Goal: Task Accomplishment & Management: Manage account settings

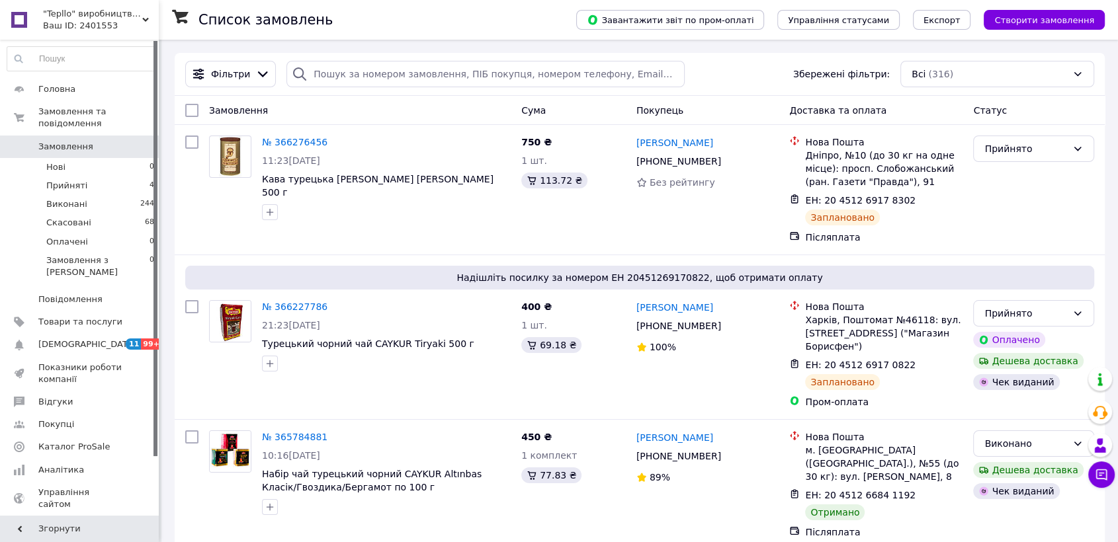
click at [87, 18] on span ""Tepllo" виробництво продаж сервіс" at bounding box center [92, 14] width 99 height 12
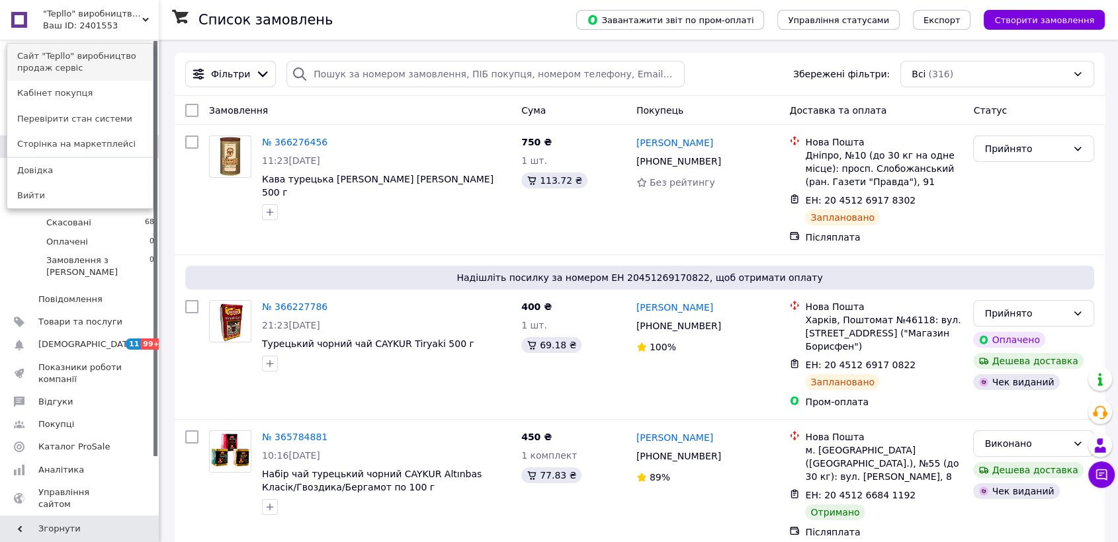
click at [85, 65] on link "Сайт "Tepllo" виробництво продаж сервіс" at bounding box center [80, 62] width 146 height 37
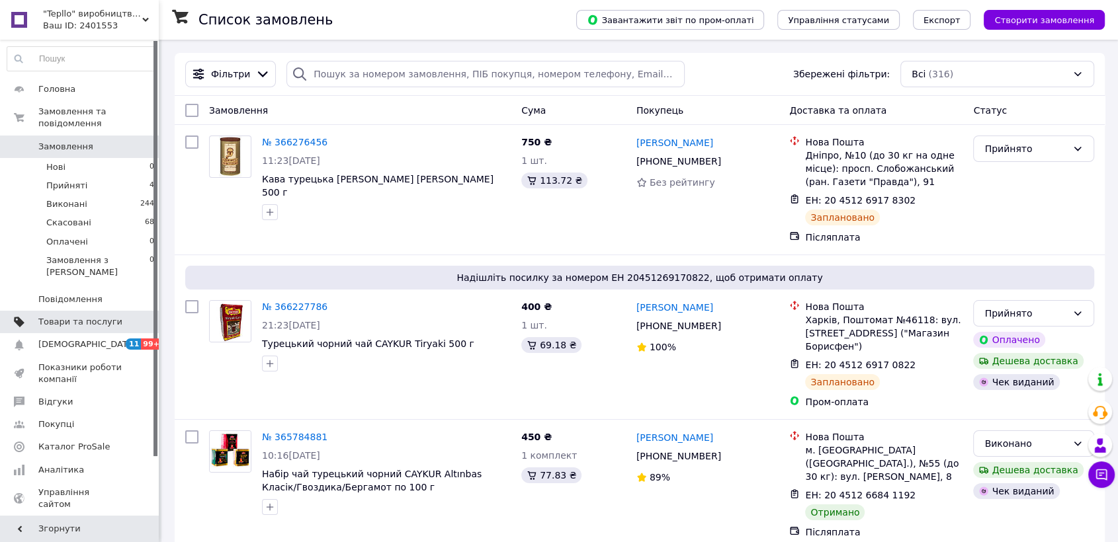
click at [90, 316] on span "Товари та послуги" at bounding box center [80, 322] width 84 height 12
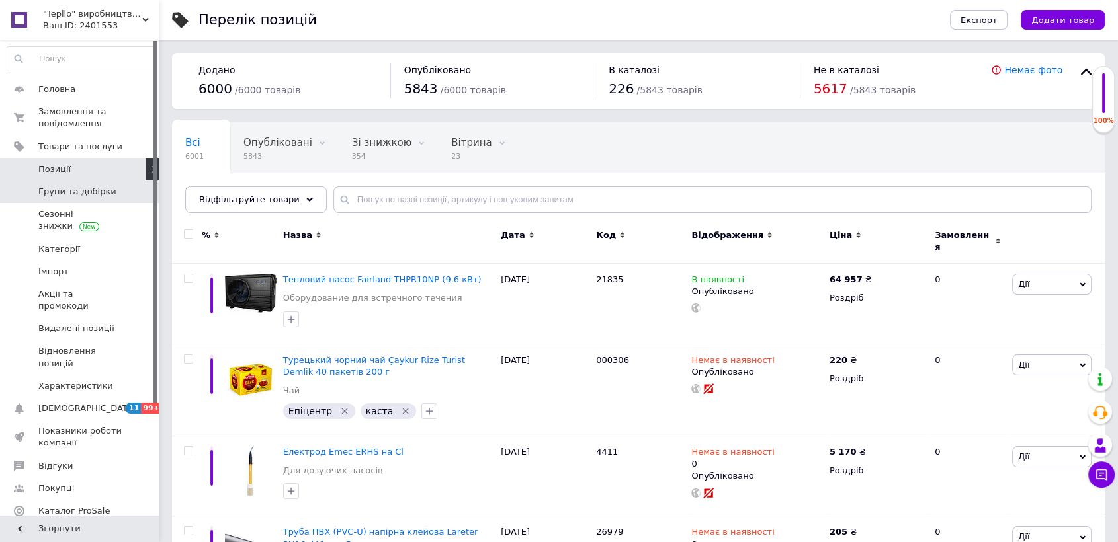
click at [97, 194] on span "Групи та добірки" at bounding box center [77, 192] width 78 height 12
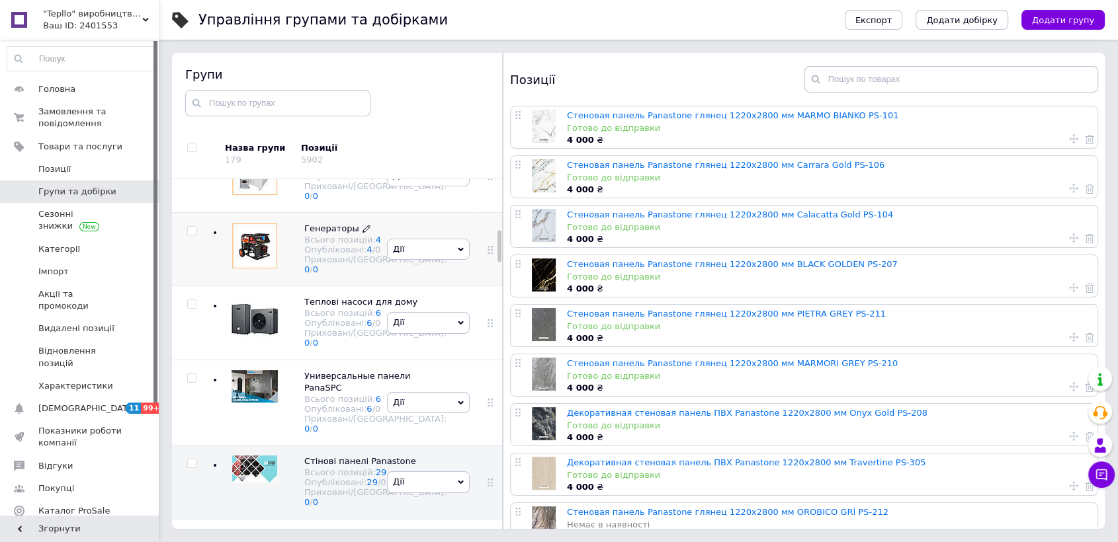
scroll to position [481, 0]
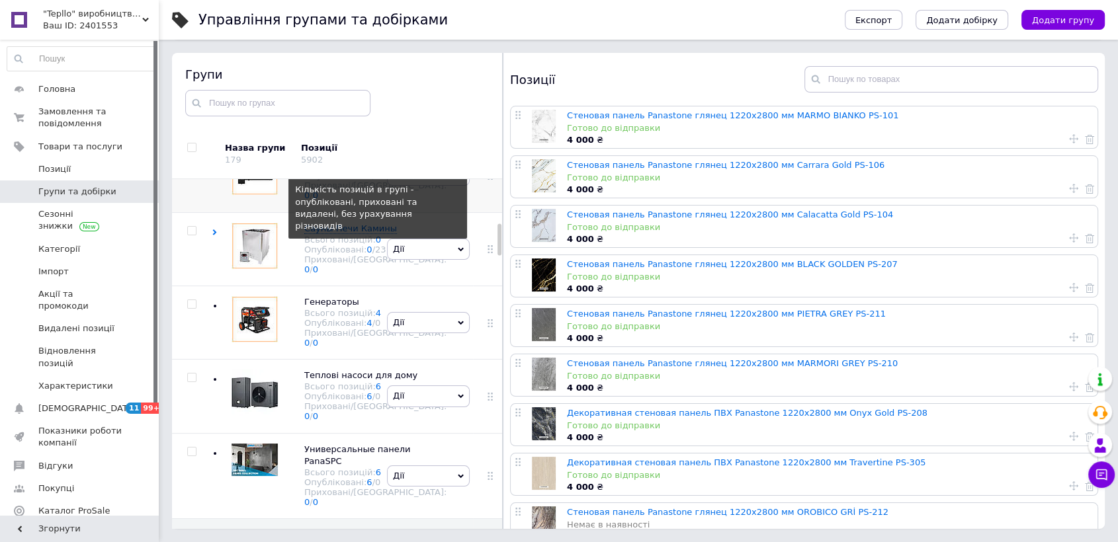
click at [376, 171] on link "4" at bounding box center [378, 166] width 5 height 10
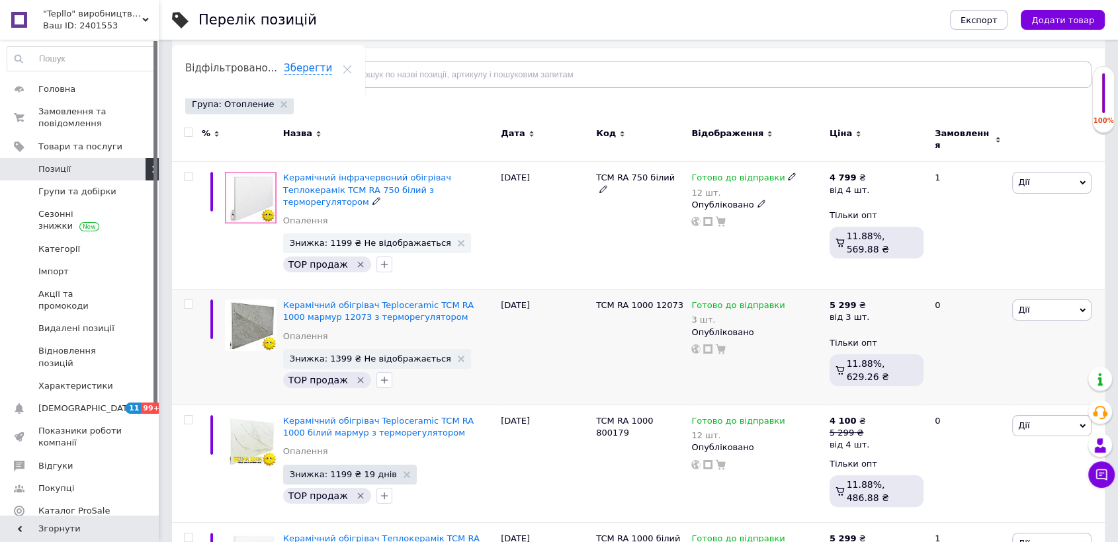
scroll to position [147, 0]
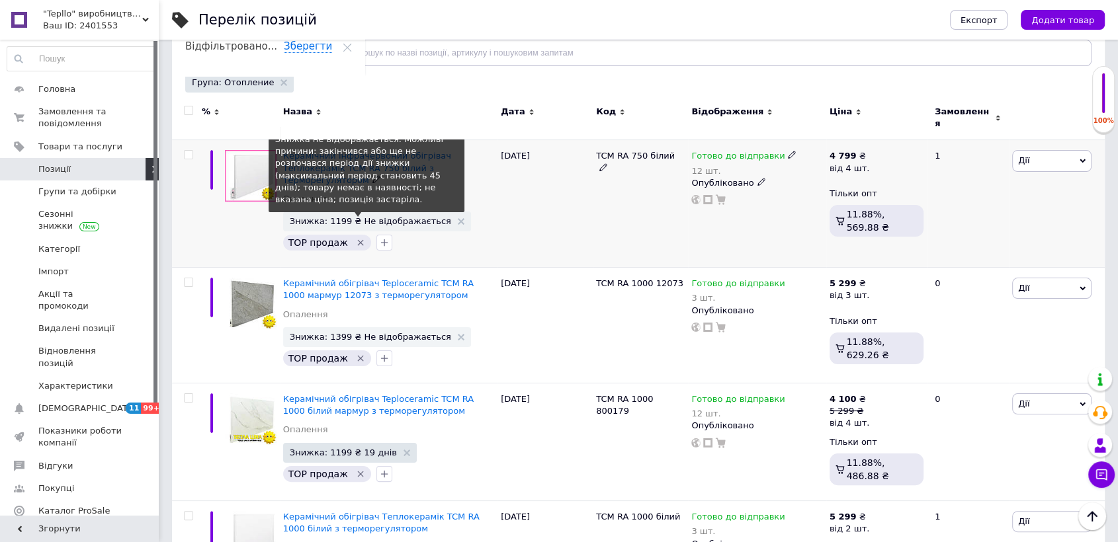
click at [379, 217] on span "Знижка: 1199 ₴ Не відображається" at bounding box center [370, 221] width 161 height 9
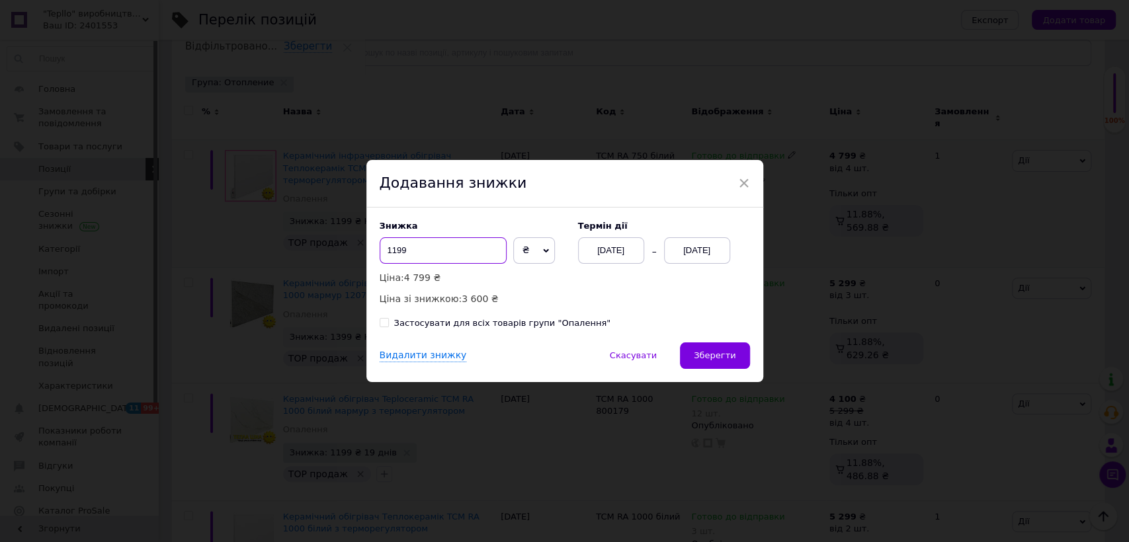
drag, startPoint x: 423, startPoint y: 250, endPoint x: 349, endPoint y: 256, distance: 73.7
click at [349, 256] on div "× Додавання знижки Знижка 1199 ₴ % Ціна: 4 799 ₴ Ціна зі знижкою: 3 600 ₴ Термі…" at bounding box center [564, 271] width 1129 height 542
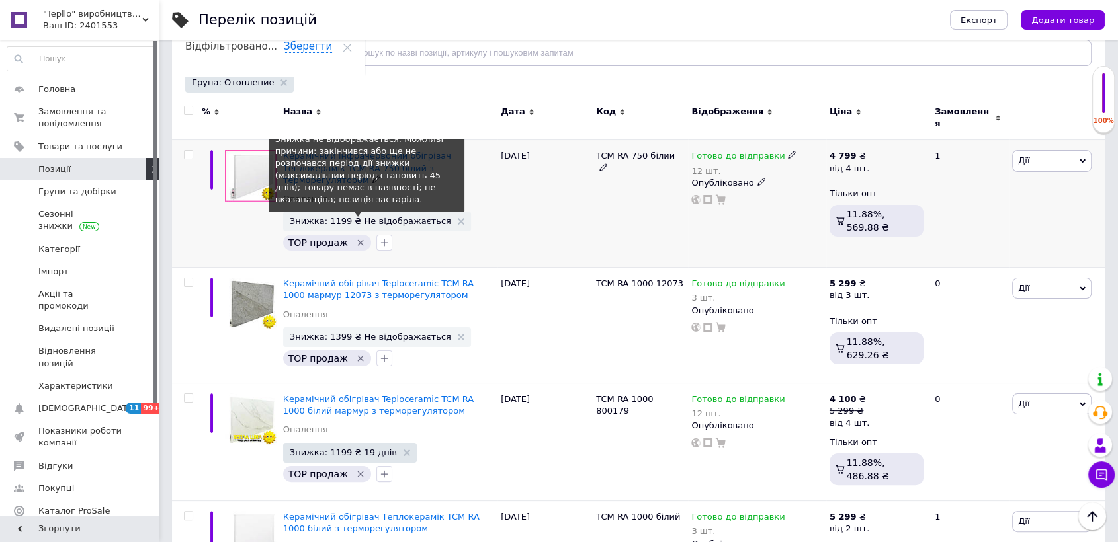
click at [351, 217] on span "Знижка: 1199 ₴ Не відображається" at bounding box center [370, 221] width 161 height 9
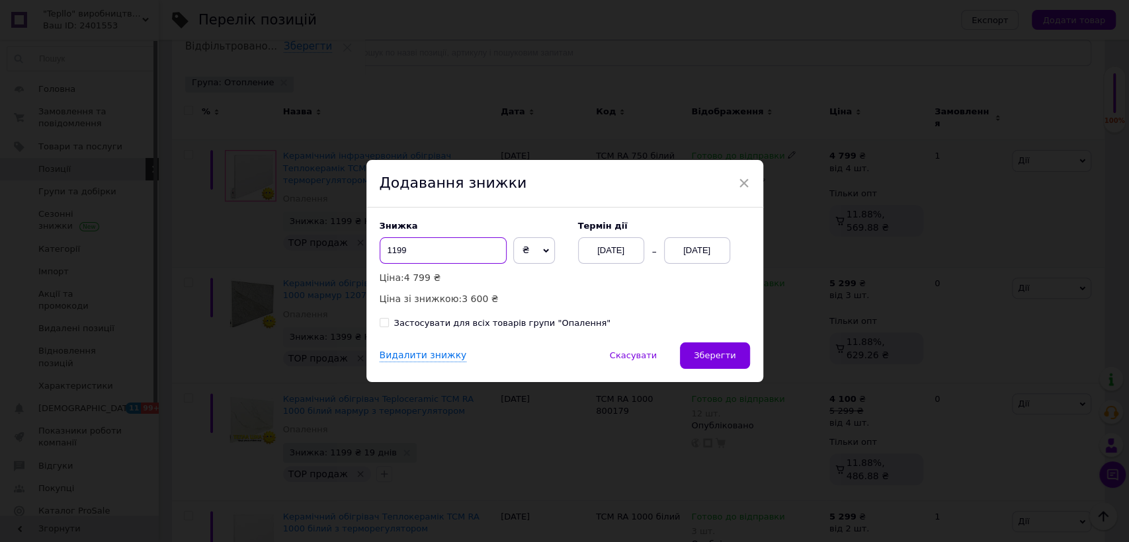
click at [407, 250] on input "1199" at bounding box center [443, 250] width 127 height 26
type input "1"
type input "899"
click at [697, 246] on div "[DATE]" at bounding box center [697, 250] width 66 height 26
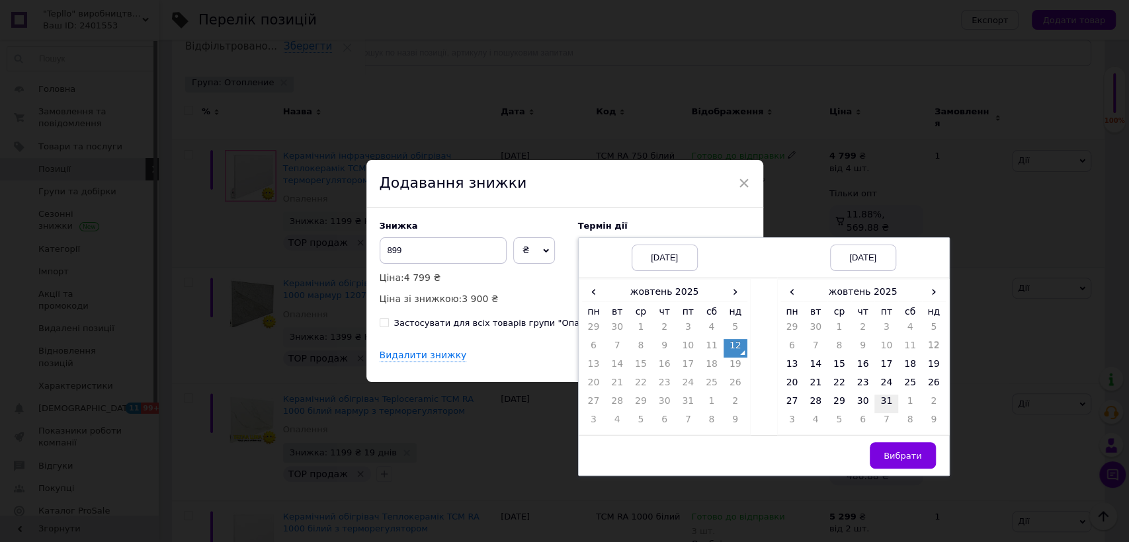
click at [883, 399] on td "31" at bounding box center [887, 404] width 24 height 19
click at [911, 454] on span "Вибрати" at bounding box center [903, 456] width 38 height 10
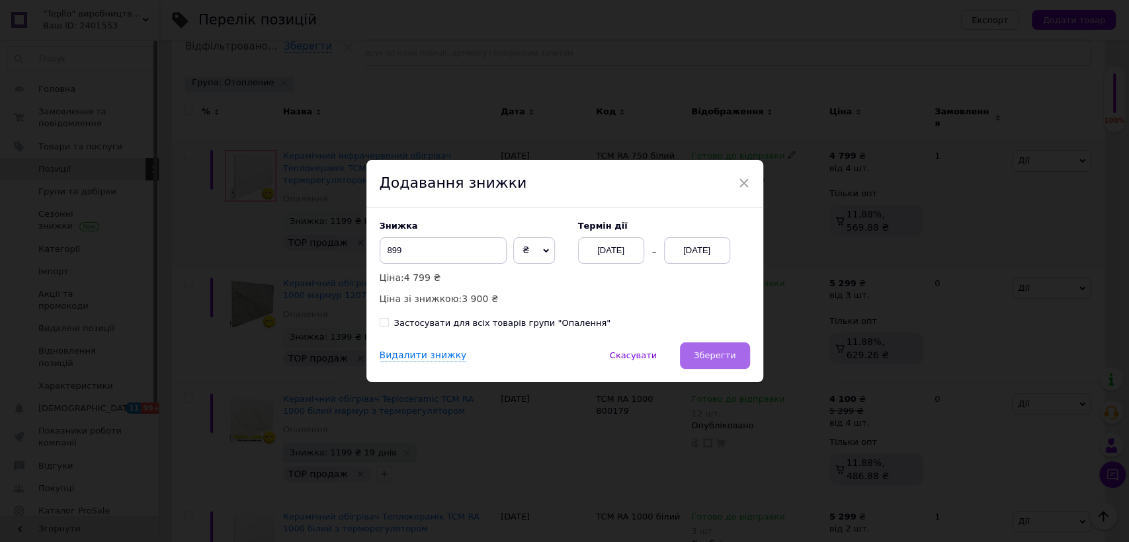
click at [723, 359] on span "Зберегти" at bounding box center [715, 356] width 42 height 10
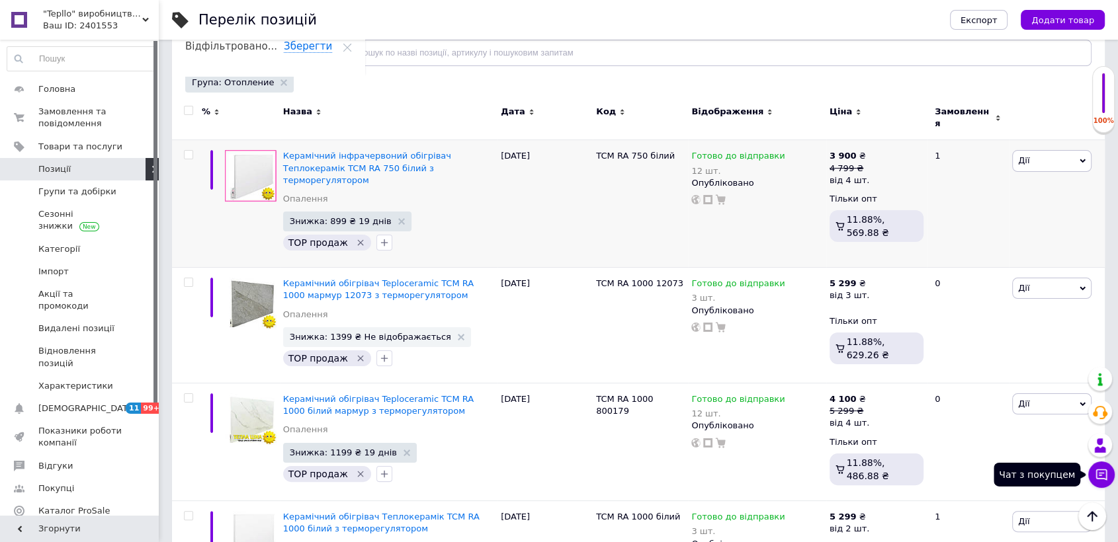
click at [1105, 463] on button "Чат з покупцем" at bounding box center [1101, 475] width 26 height 26
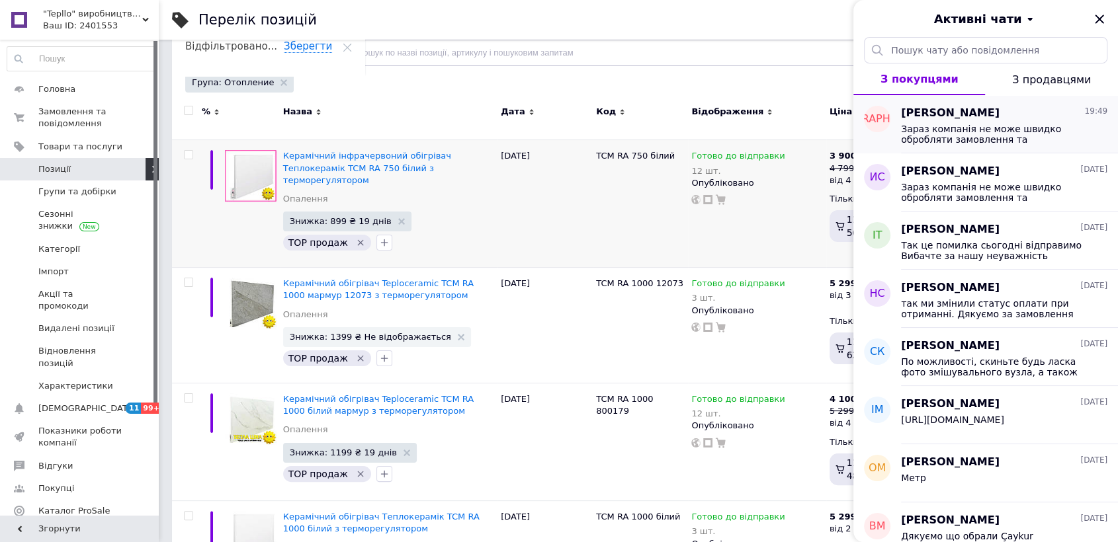
click at [991, 117] on span "[PERSON_NAME]" at bounding box center [950, 113] width 99 height 15
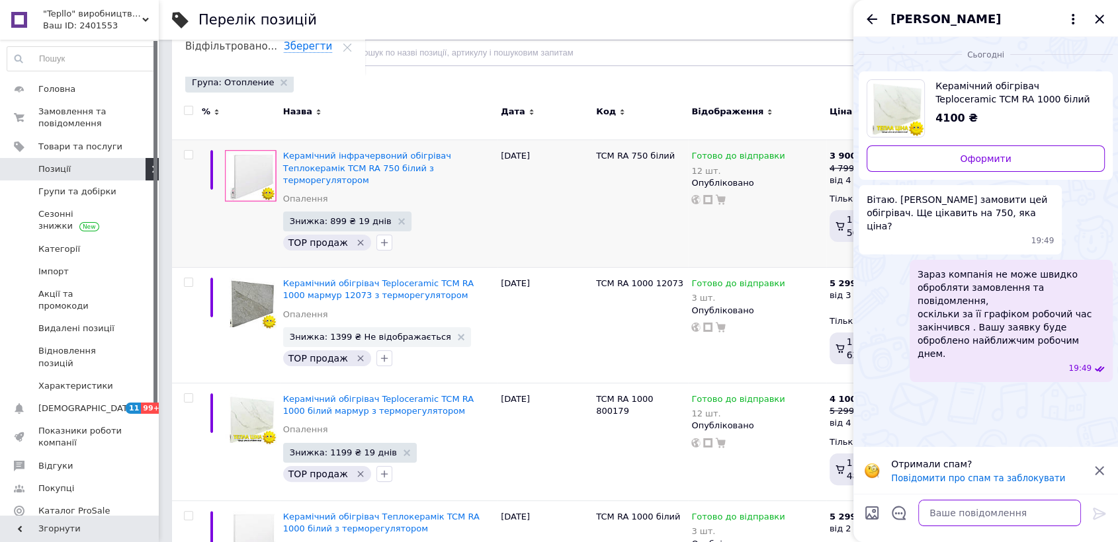
click at [972, 521] on textarea at bounding box center [999, 513] width 163 height 26
paste textarea "[PERSON_NAME] Источник: [URL][DOMAIN_NAME]"
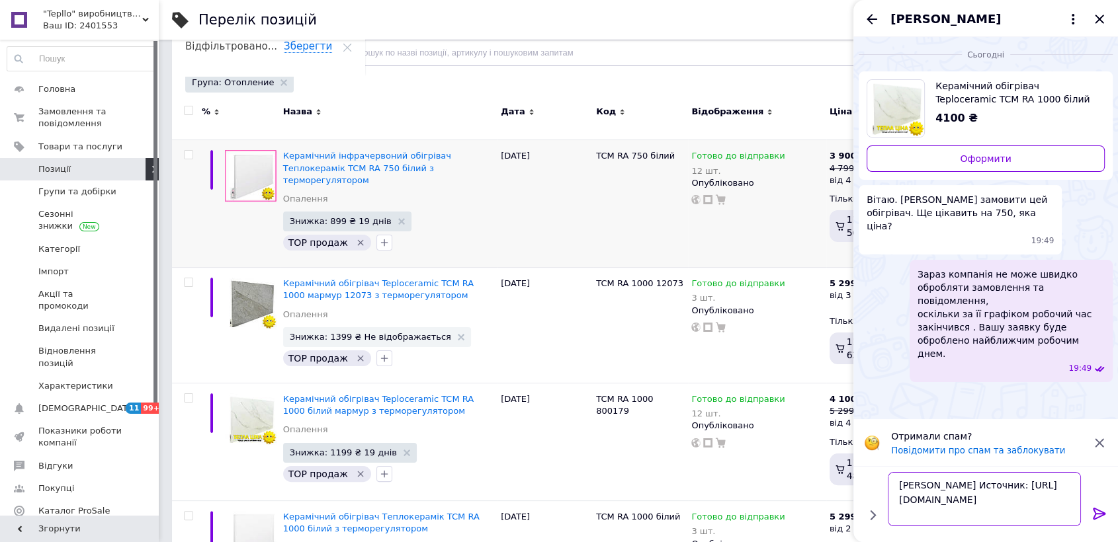
type textarea "[PERSON_NAME] Источник: [URL][DOMAIN_NAME]"
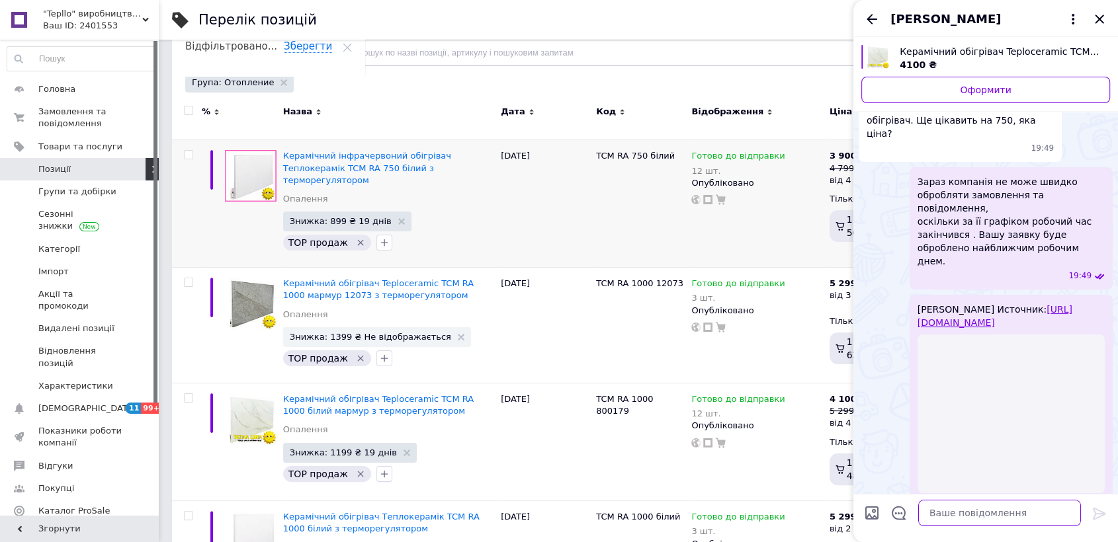
scroll to position [26, 0]
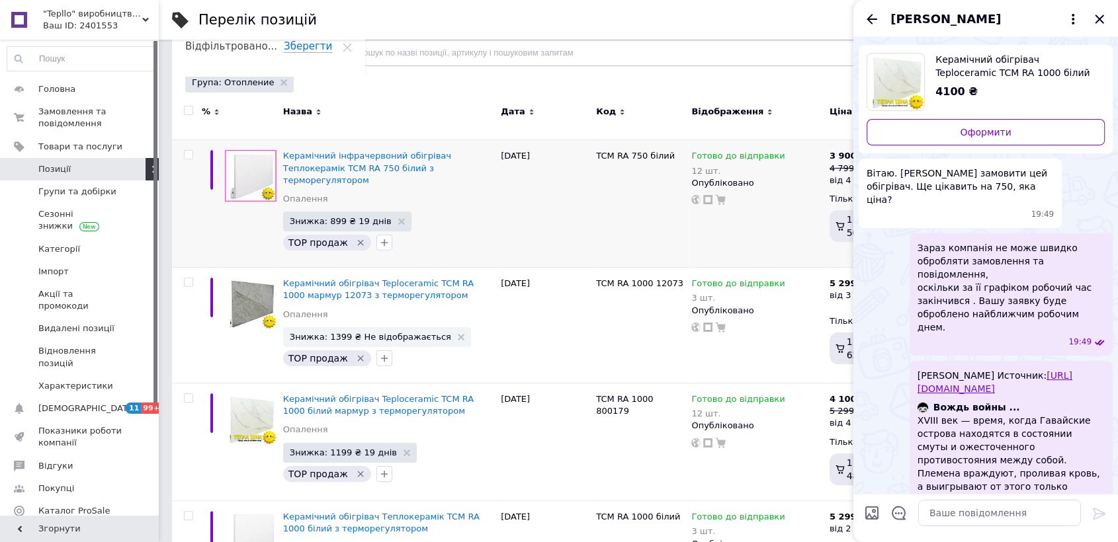
drag, startPoint x: 1013, startPoint y: 378, endPoint x: 1039, endPoint y: 458, distance: 84.9
click at [1039, 458] on div "Вождь войны ... XVIII век — время, когда Гавайские острова находятся в состояни…" at bounding box center [1011, 454] width 187 height 106
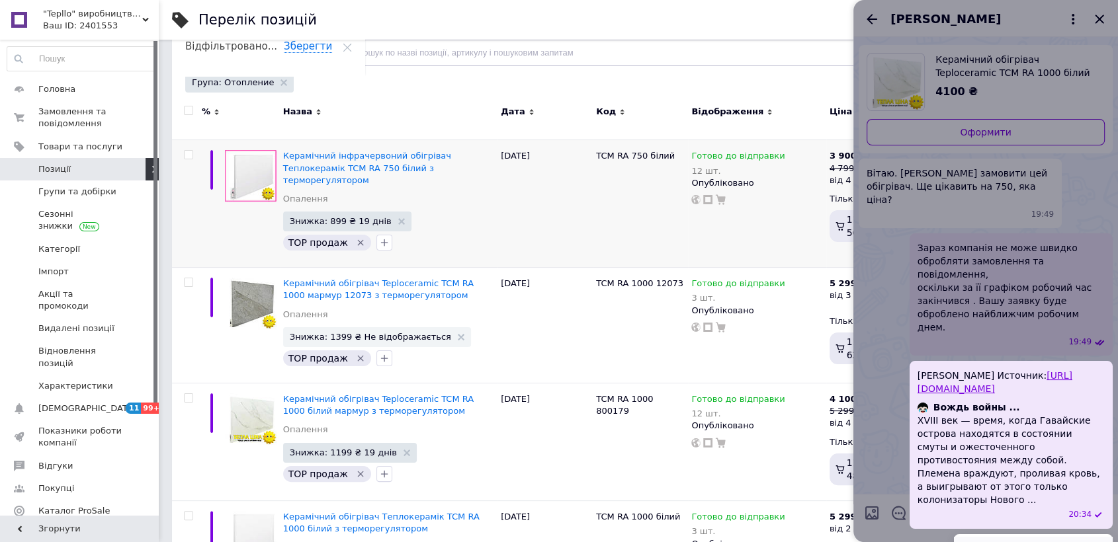
click at [975, 542] on icon at bounding box center [972, 549] width 11 height 11
type textarea "[PERSON_NAME] Источник: [URL][DOMAIN_NAME]"
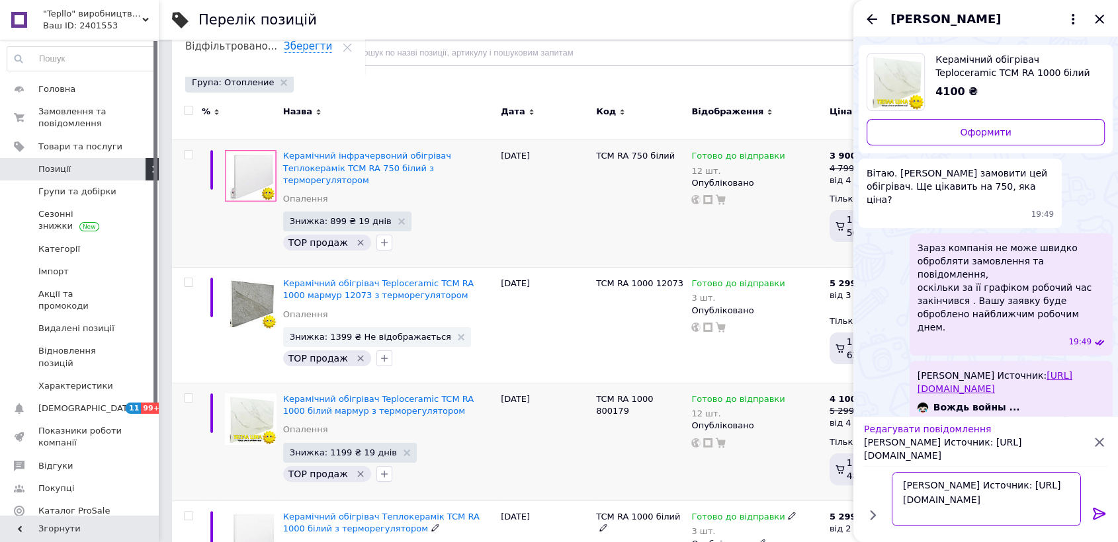
scroll to position [0, 0]
drag, startPoint x: 955, startPoint y: 519, endPoint x: 830, endPoint y: 472, distance: 132.7
click at [830, 472] on body ""Tepllo" виробництво продаж сервіс Ваш ID: 2401553 Сайт "Tepllo" виробництво пр…" at bounding box center [559, 241] width 1118 height 777
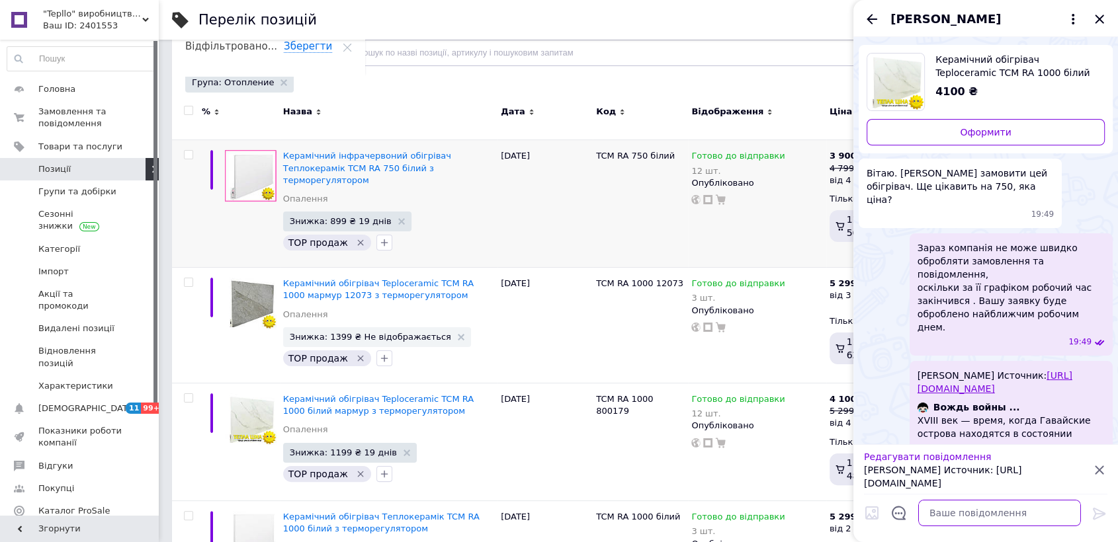
paste textarea "[URL][DOMAIN_NAME]"
type textarea "[URL][DOMAIN_NAME]"
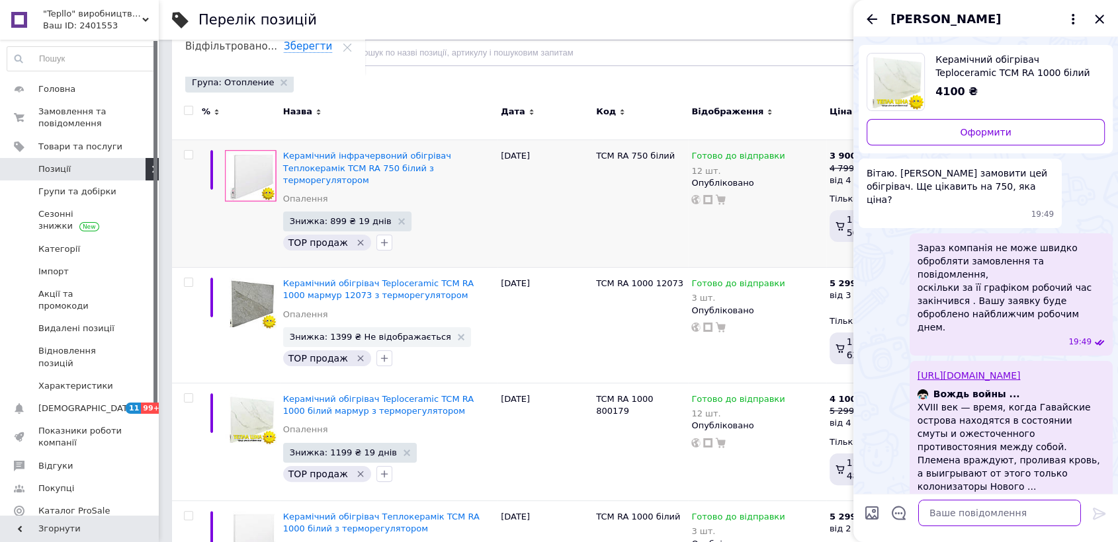
scroll to position [13, 0]
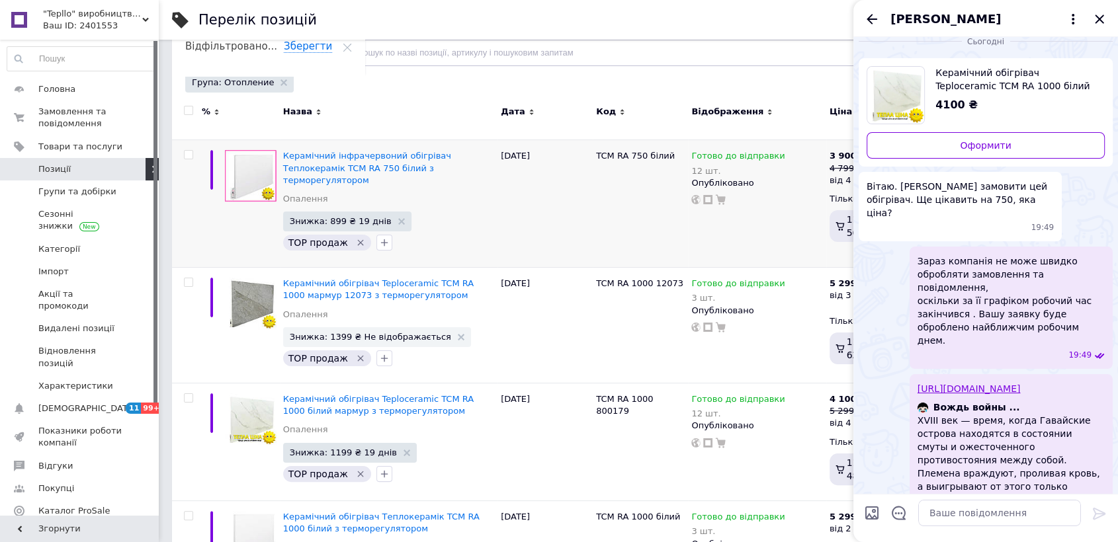
drag, startPoint x: 1037, startPoint y: 366, endPoint x: 1098, endPoint y: 478, distance: 126.4
click at [1098, 510] on icon at bounding box center [1099, 515] width 11 height 11
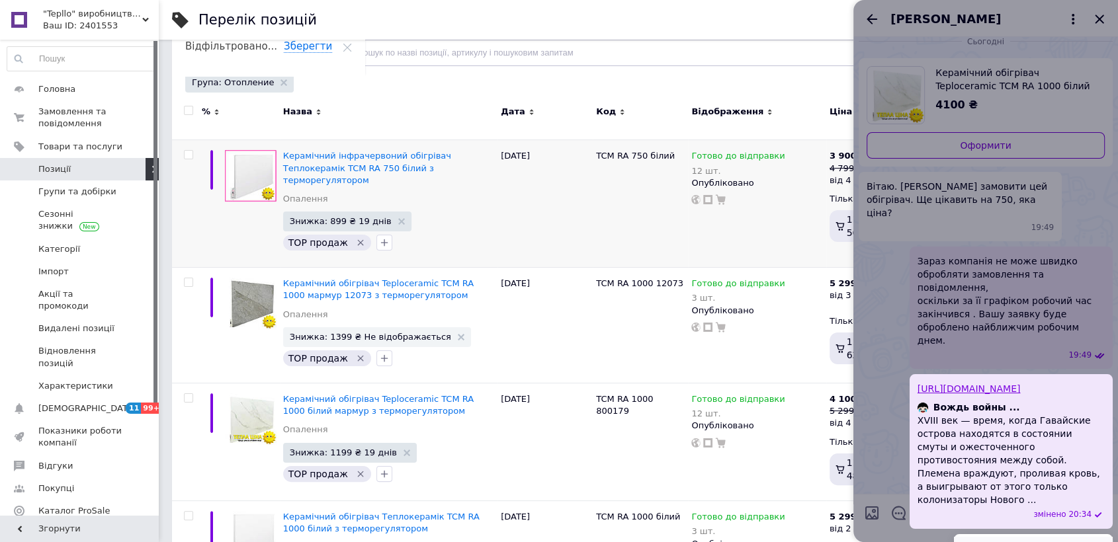
click at [974, 542] on icon at bounding box center [972, 549] width 11 height 11
type textarea "[URL][DOMAIN_NAME]"
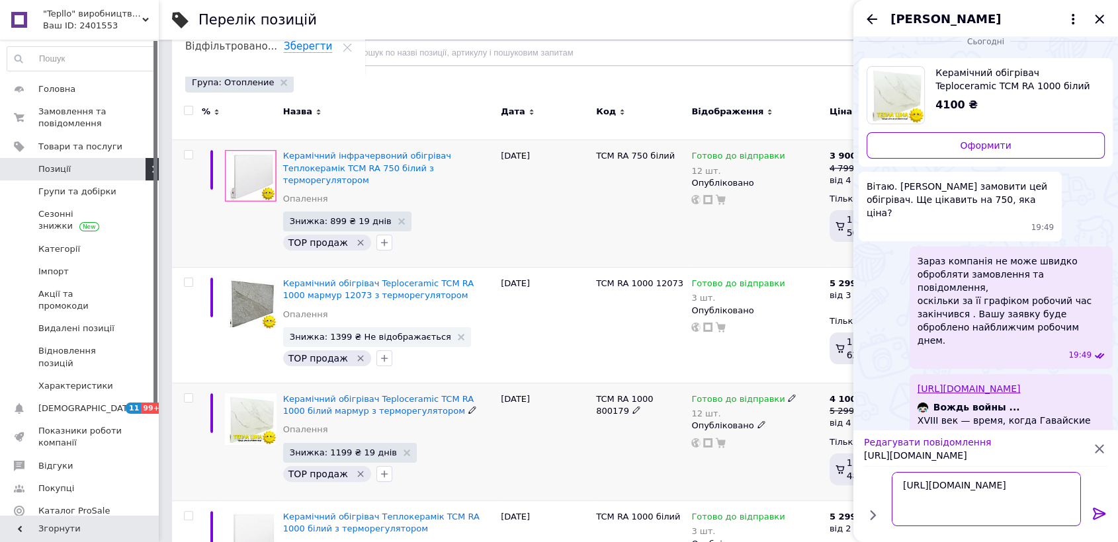
scroll to position [0, 0]
drag, startPoint x: 982, startPoint y: 517, endPoint x: 916, endPoint y: 468, distance: 81.9
click at [838, 462] on body ""Tepllo" виробництво продаж сервіс Ваш ID: 2401553 Сайт "Tepllo" виробництво пр…" at bounding box center [559, 241] width 1118 height 777
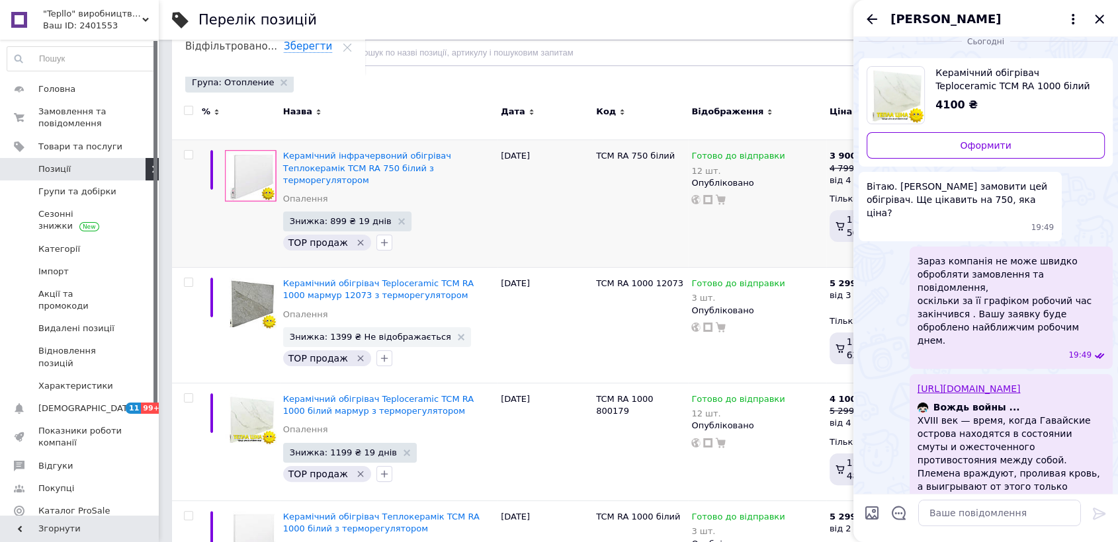
click at [984, 384] on link "[URL][DOMAIN_NAME]" at bounding box center [969, 389] width 103 height 11
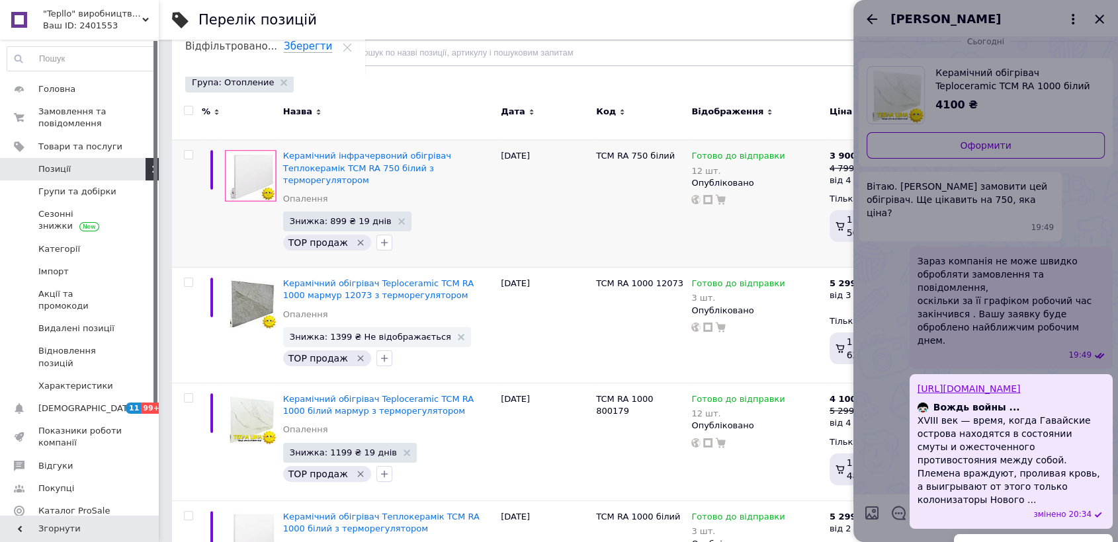
click at [1074, 190] on div at bounding box center [985, 271] width 265 height 542
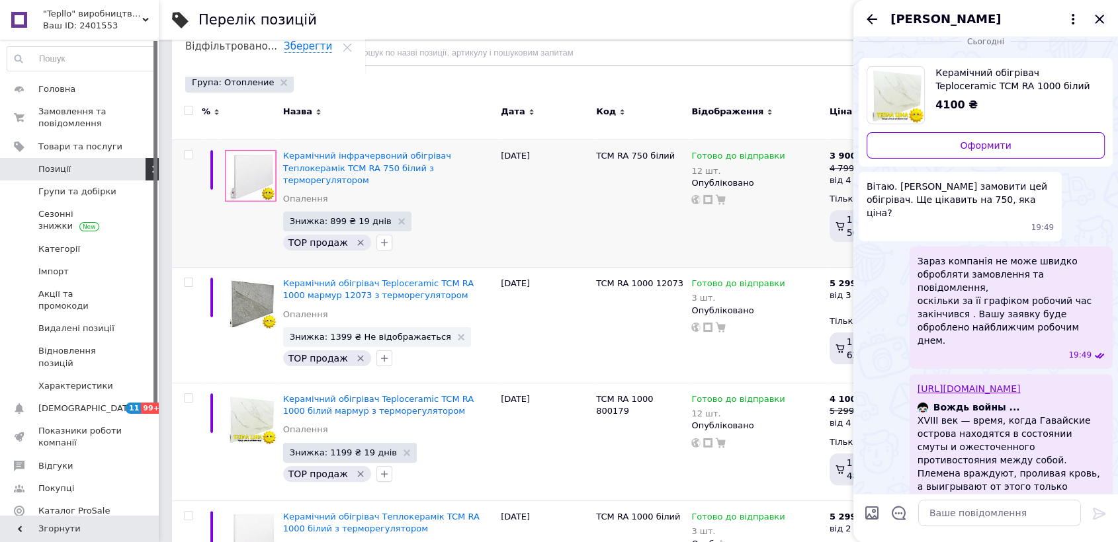
click at [1106, 23] on icon "Закрити" at bounding box center [1100, 19] width 16 height 16
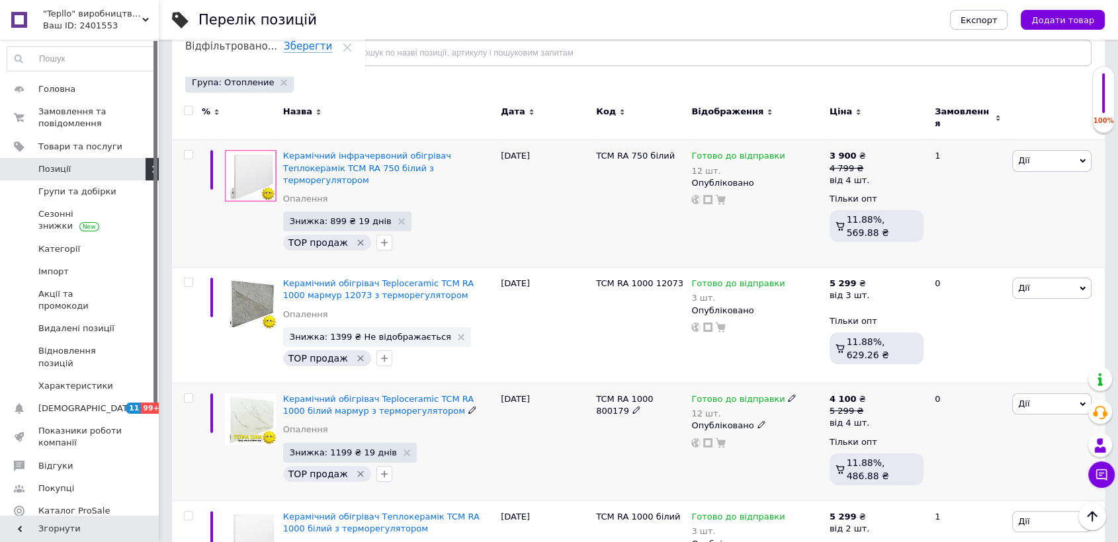
click at [1084, 467] on div "[PERSON_NAME] Підняти на початок групи Копіювати Знижка Подарунок Супутні Прихо…" at bounding box center [1057, 443] width 96 height 118
click at [1096, 468] on icon at bounding box center [1101, 474] width 13 height 13
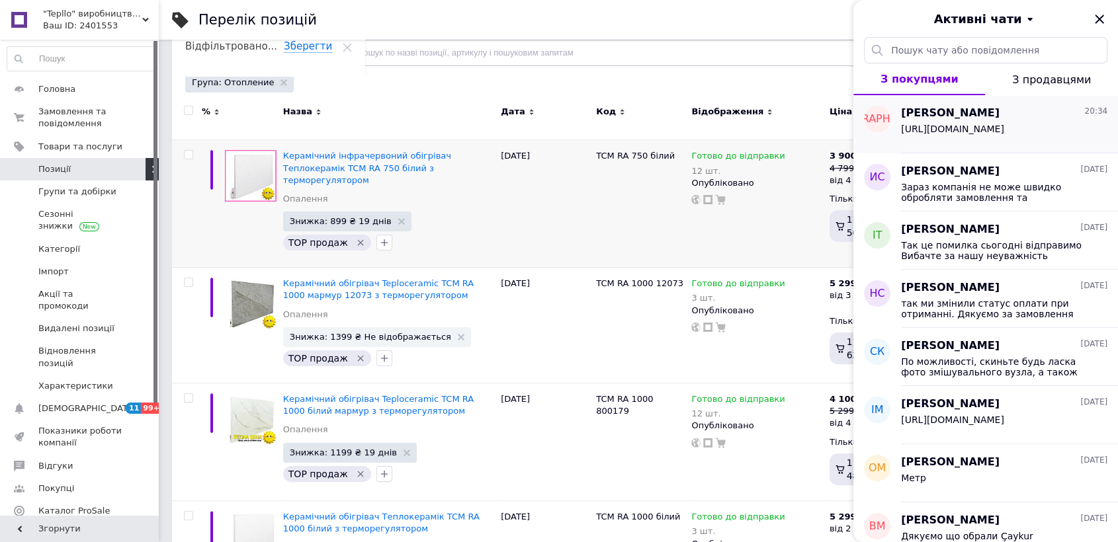
click at [1011, 118] on div "[PERSON_NAME] 20:34" at bounding box center [1004, 113] width 206 height 15
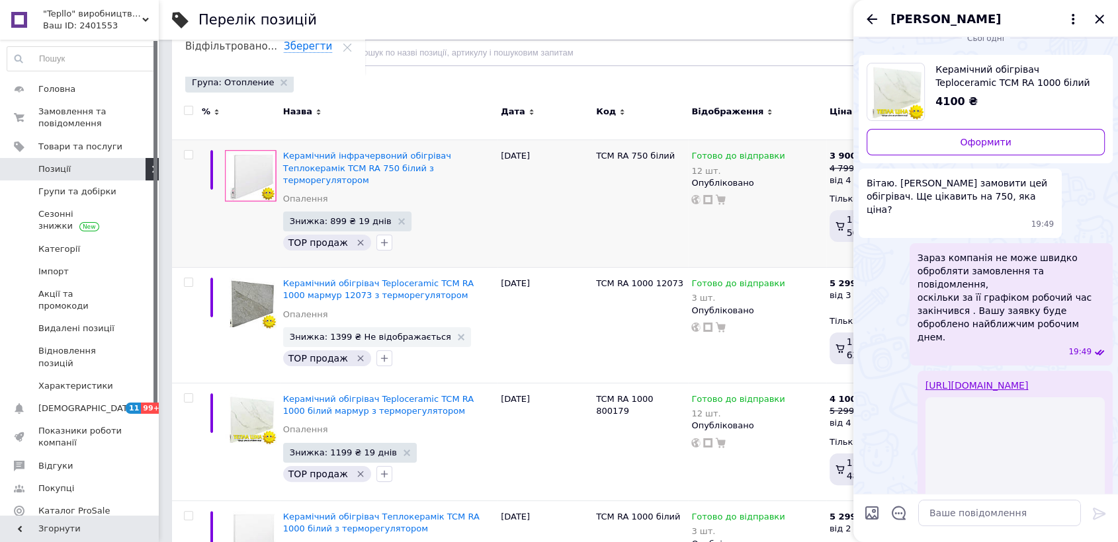
scroll to position [46, 0]
